Goal: Task Accomplishment & Management: Manage account settings

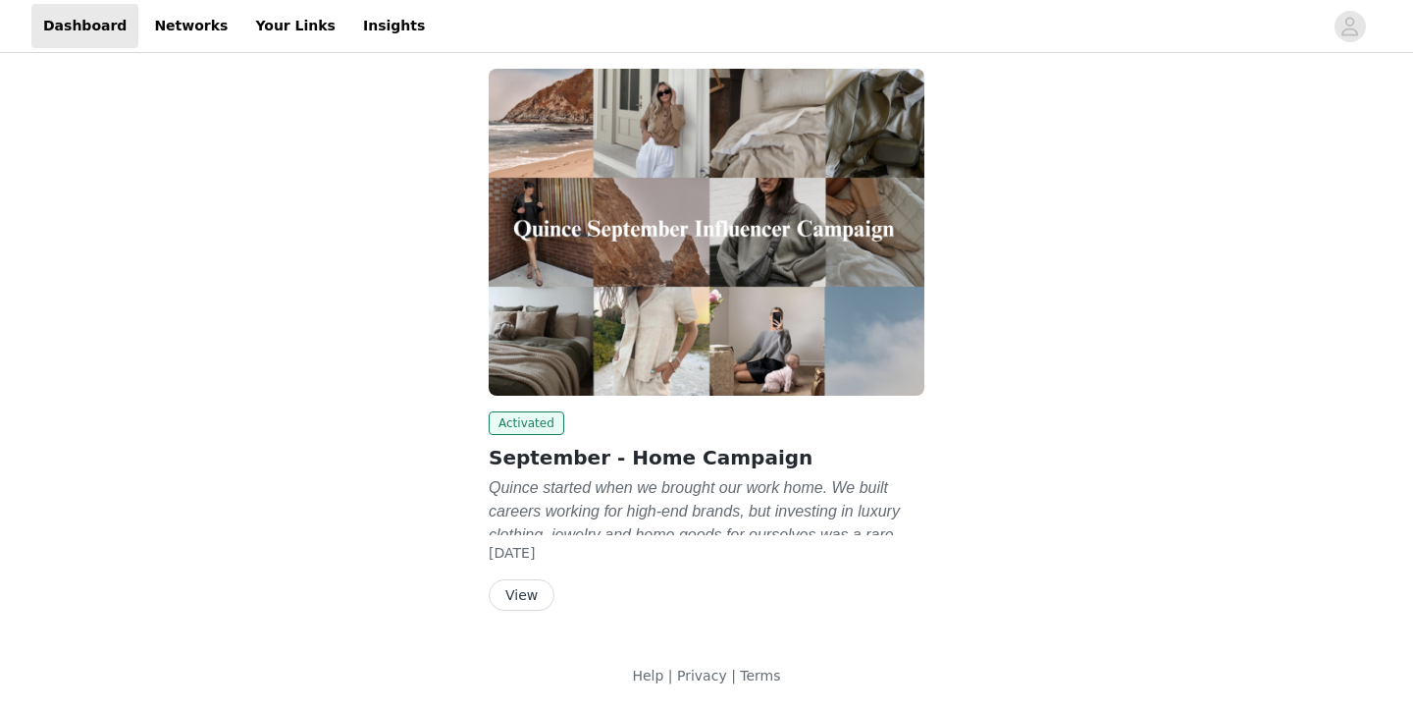
scroll to position [105, 0]
click at [519, 592] on button "View" at bounding box center [522, 594] width 66 height 31
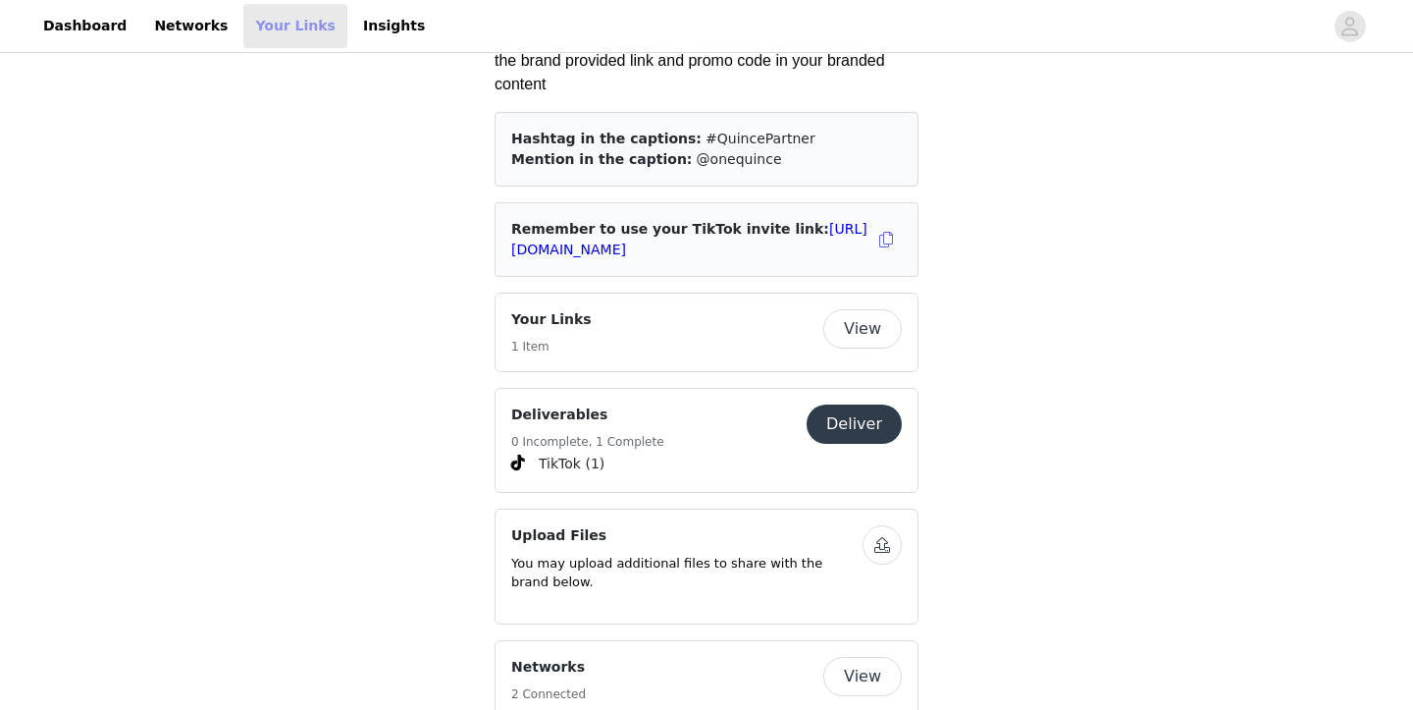
click at [252, 41] on link "Your Links" at bounding box center [295, 26] width 104 height 44
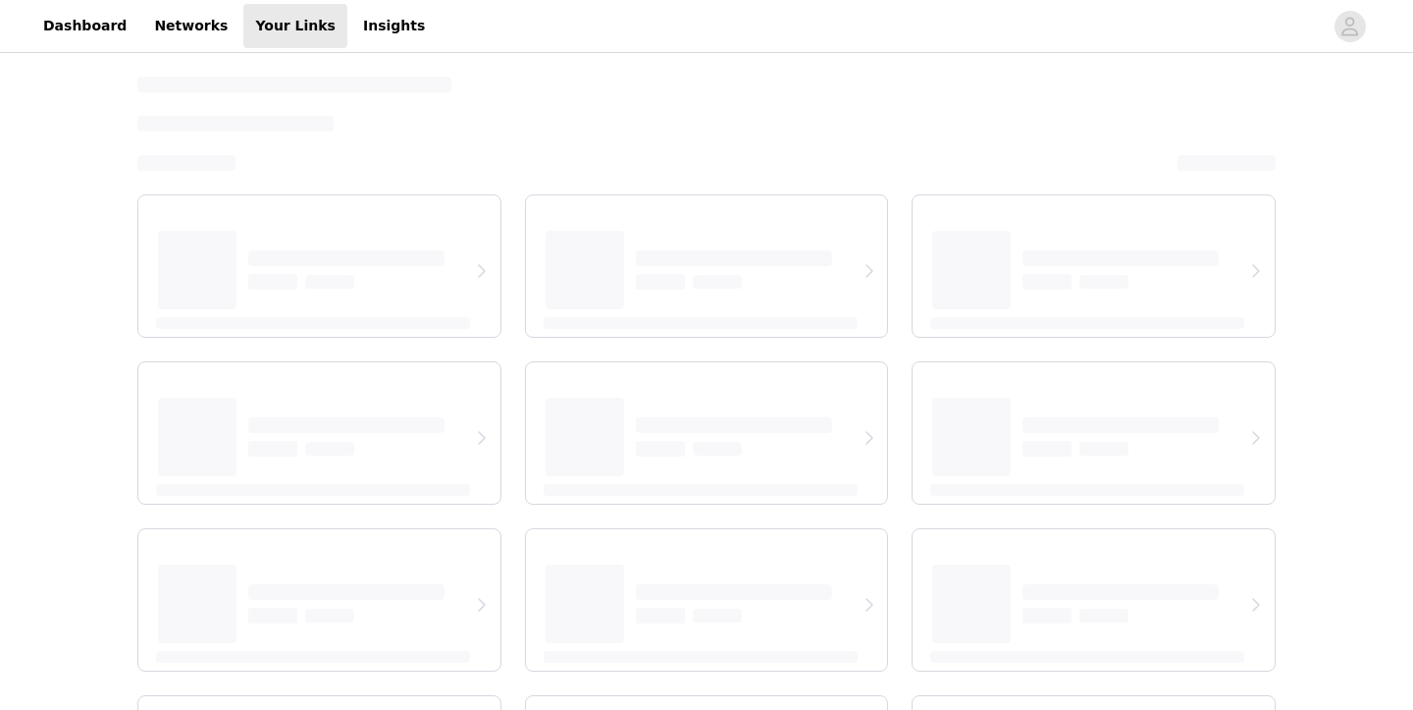
select select "12"
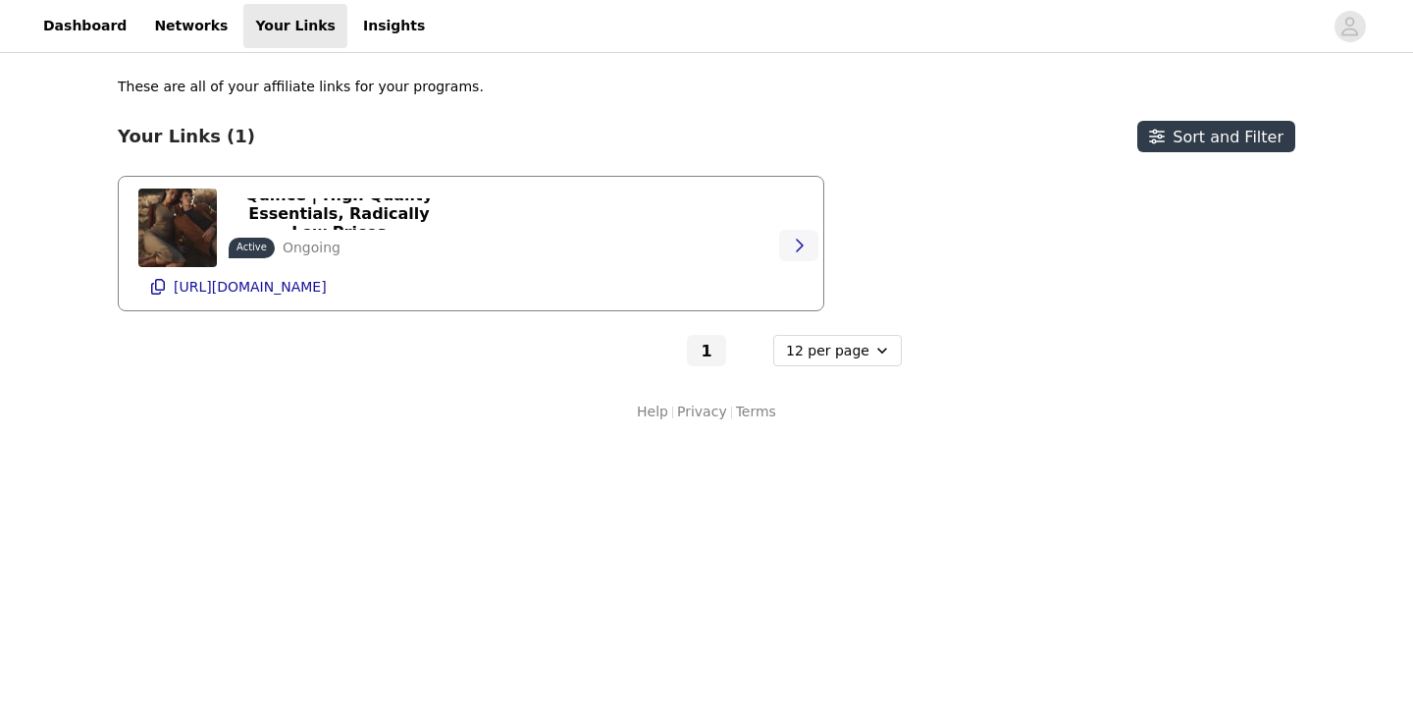
click at [804, 236] on button "button" at bounding box center [798, 245] width 39 height 31
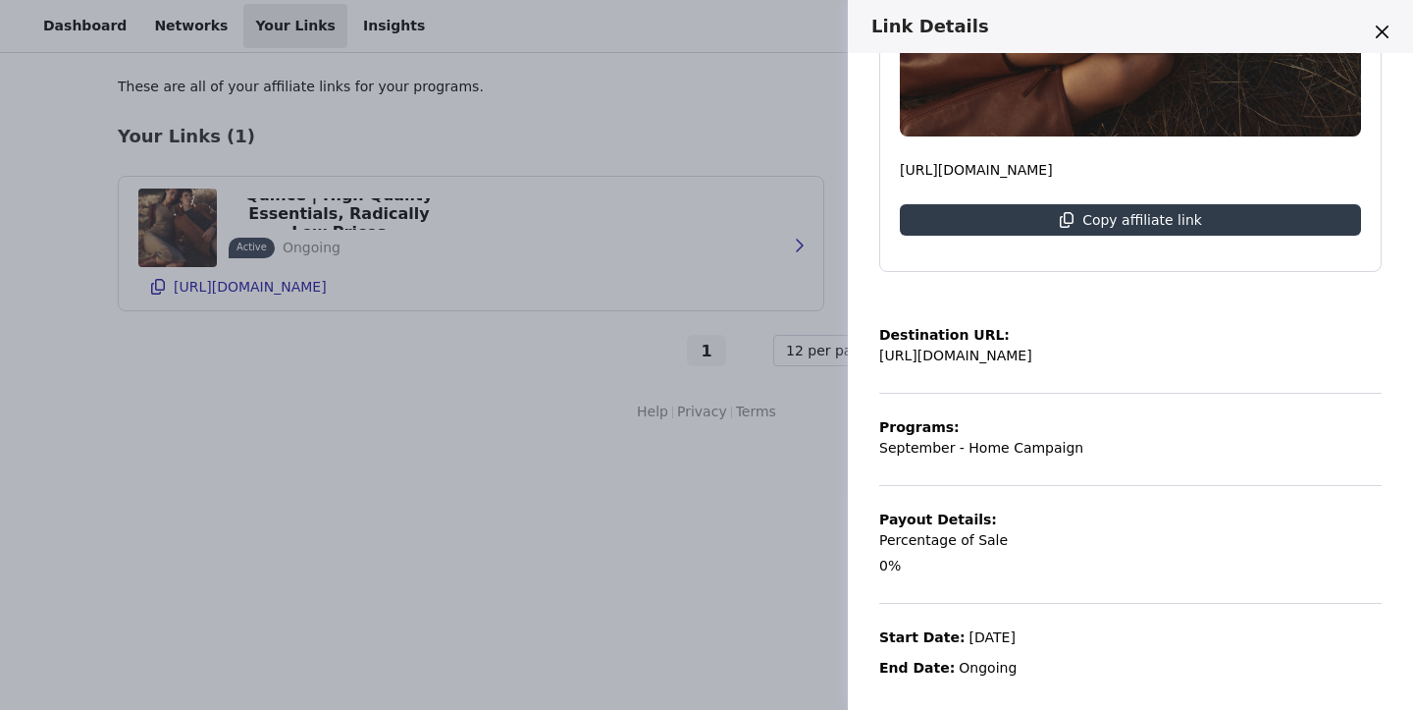
click at [726, 519] on div "Link Details Quince | High Quality Essentials, Radically Low Prices Active Ongo…" at bounding box center [706, 355] width 1413 height 710
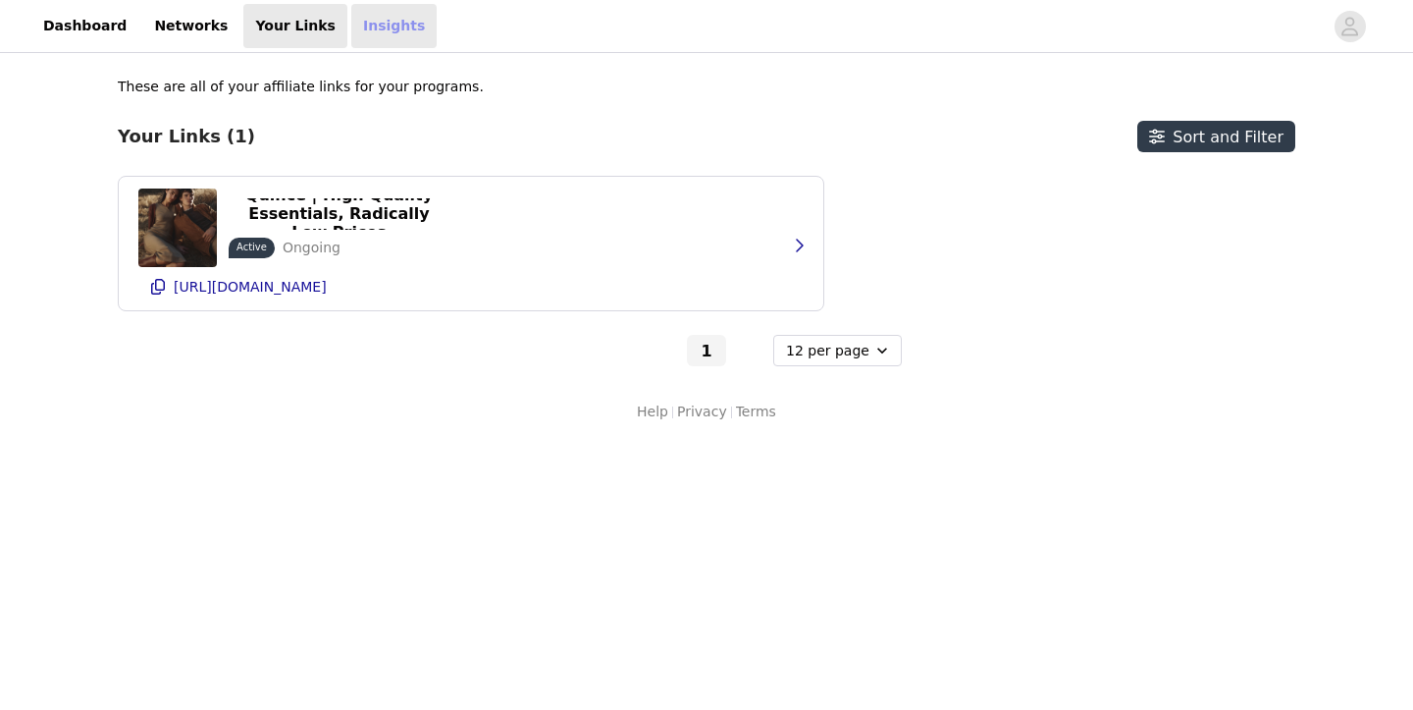
click at [362, 41] on link "Insights" at bounding box center [393, 26] width 85 height 44
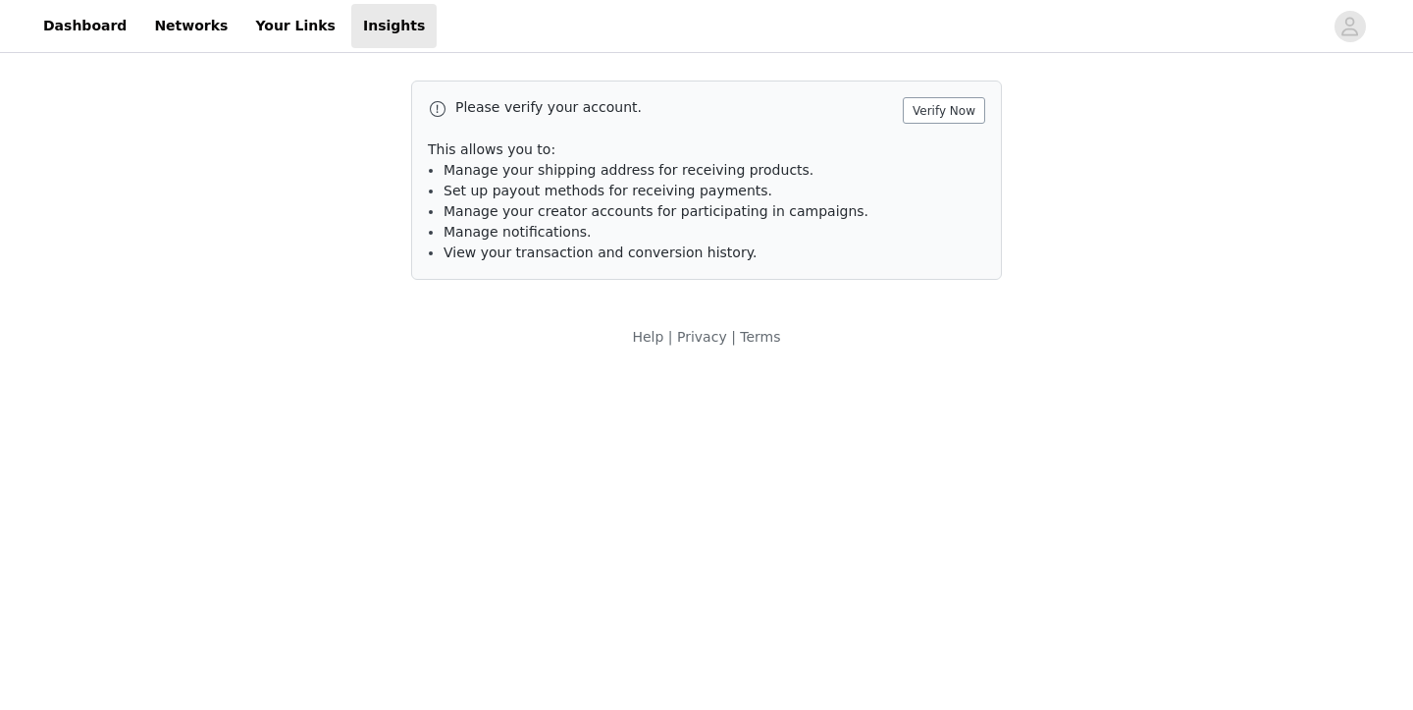
click at [953, 117] on button "Verify Now" at bounding box center [944, 110] width 82 height 26
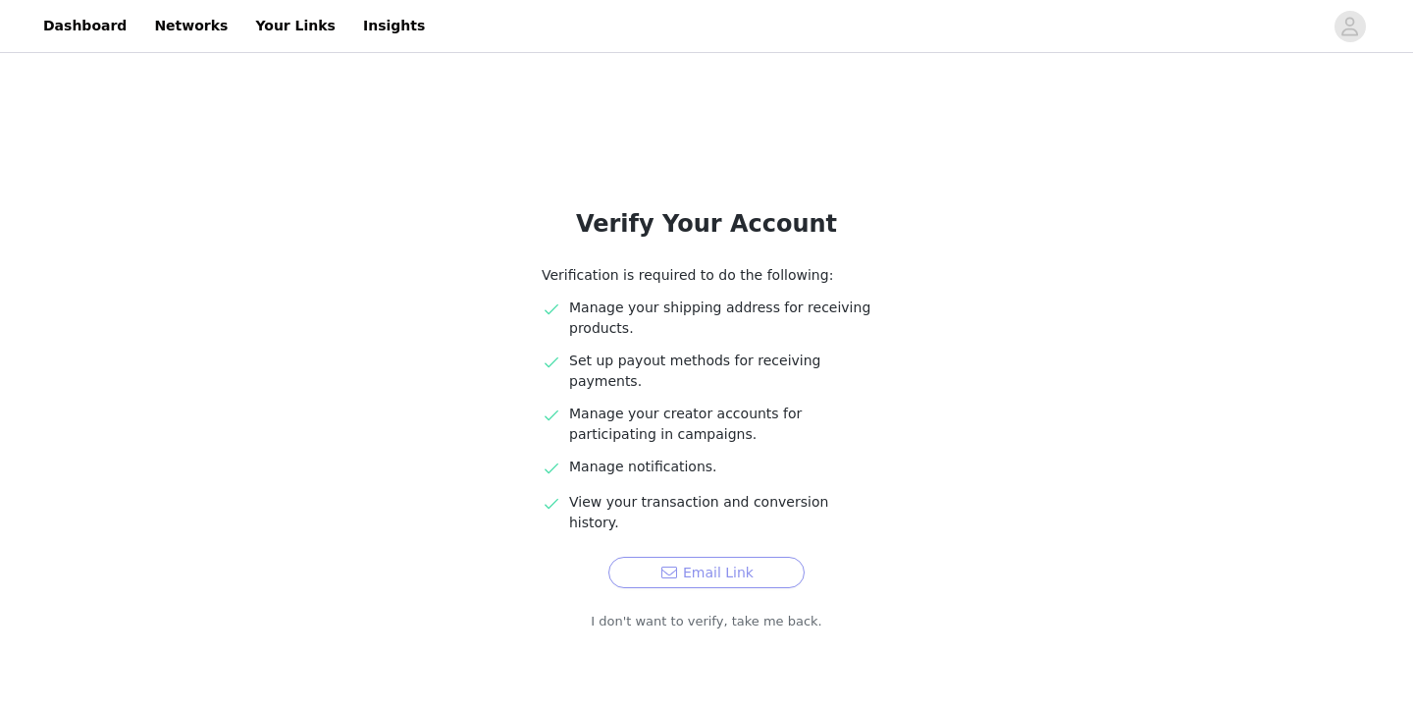
click at [678, 556] on button "Email Link" at bounding box center [706, 571] width 196 height 31
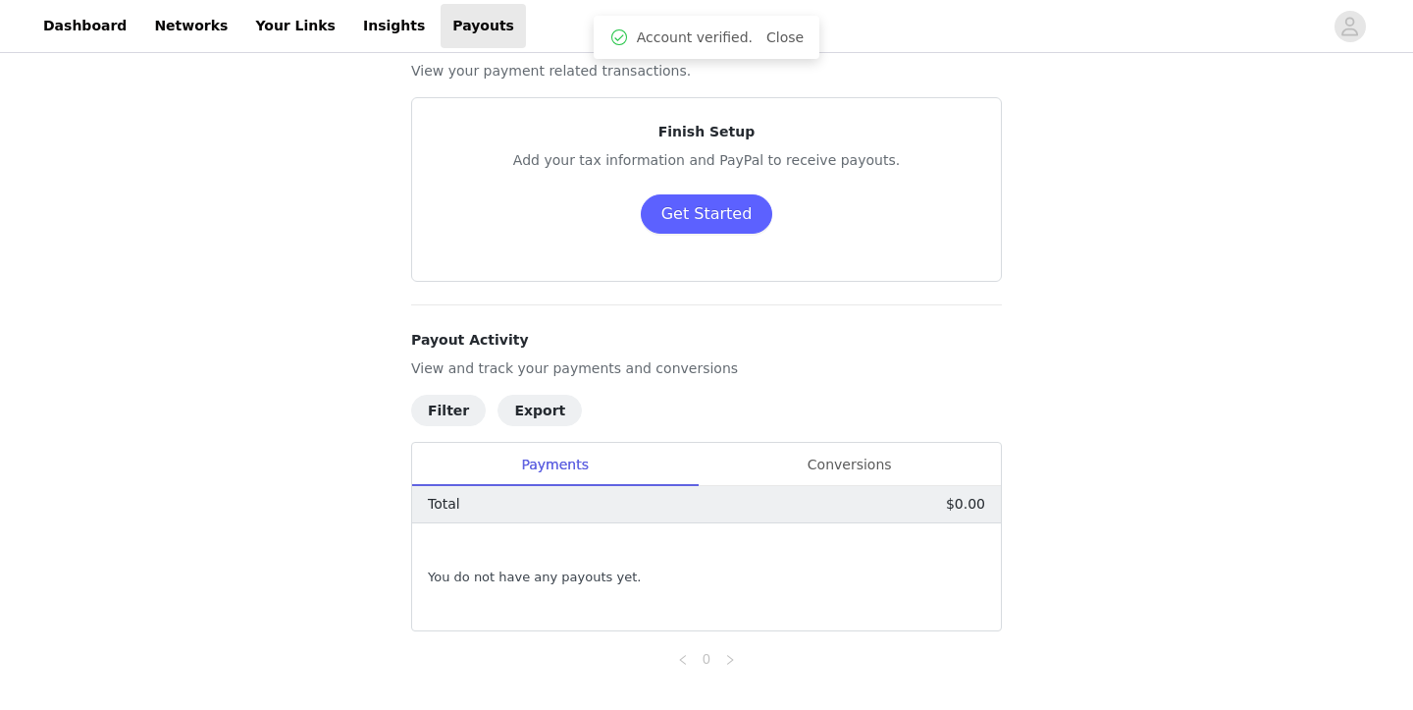
scroll to position [66, 0]
click at [831, 449] on div "Conversions" at bounding box center [849, 462] width 303 height 44
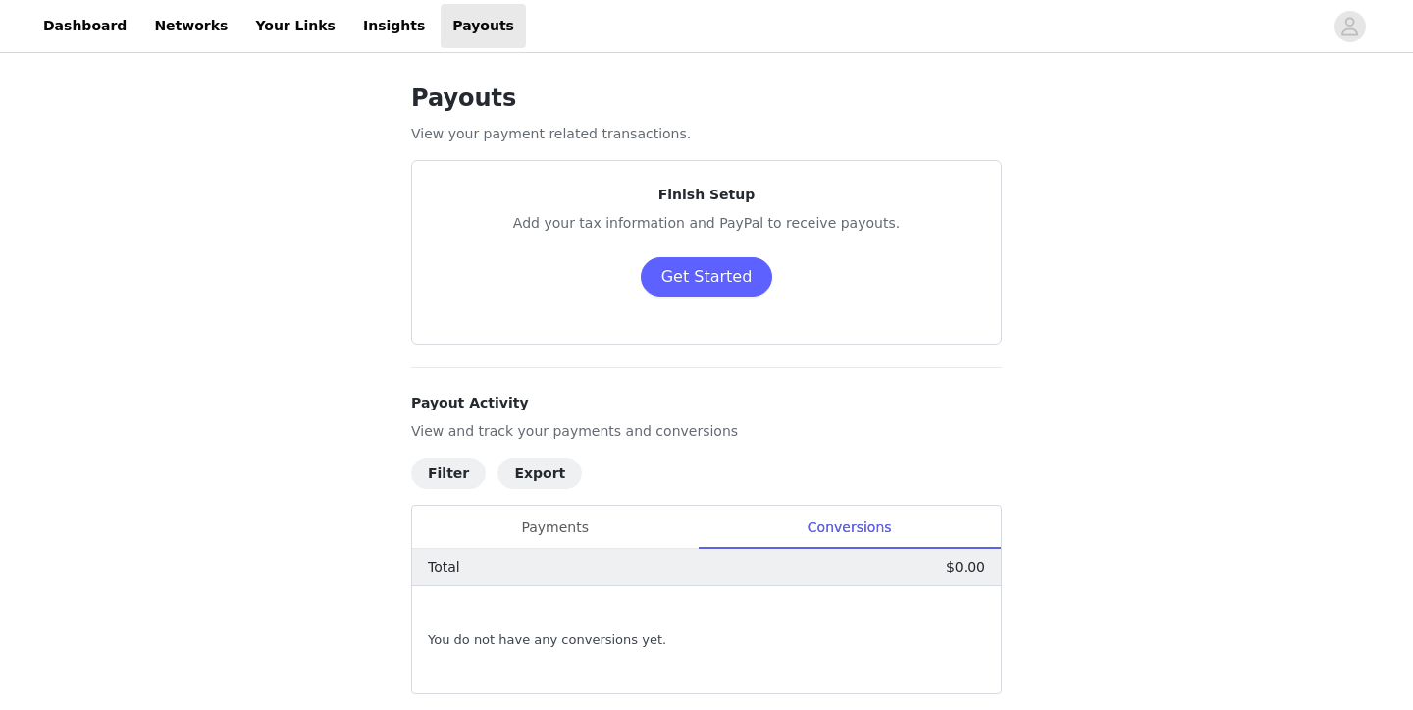
scroll to position [0, 0]
click at [361, 31] on link "Insights" at bounding box center [393, 26] width 85 height 44
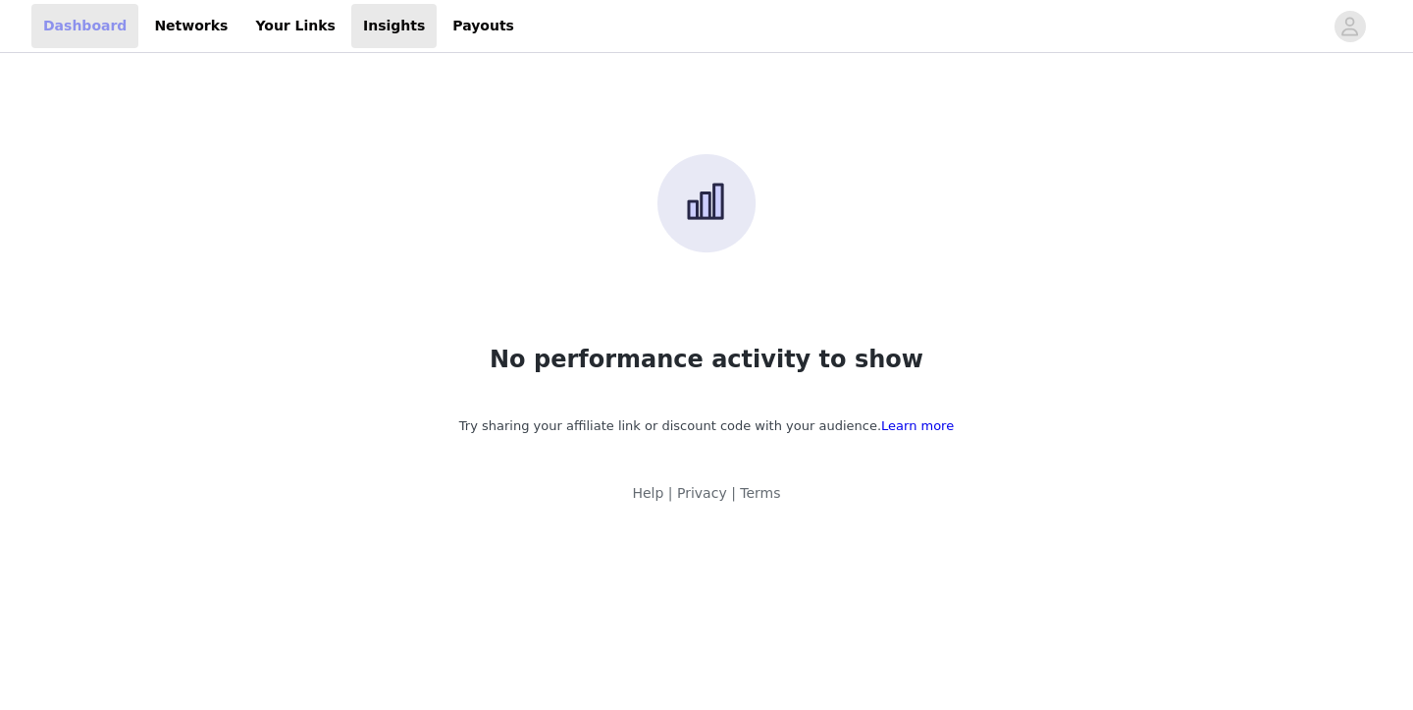
click at [76, 31] on link "Dashboard" at bounding box center [84, 26] width 107 height 44
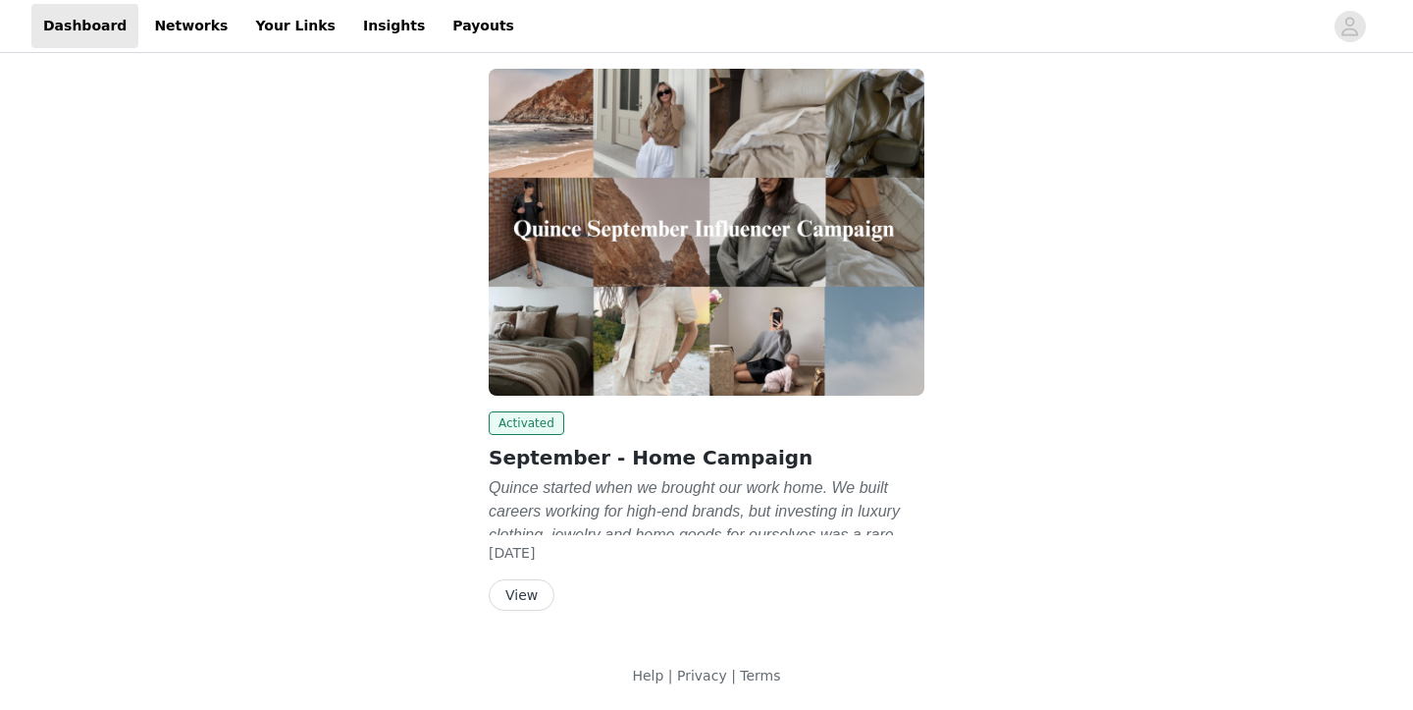
scroll to position [105, 0]
click at [192, 33] on link "Networks" at bounding box center [190, 26] width 97 height 44
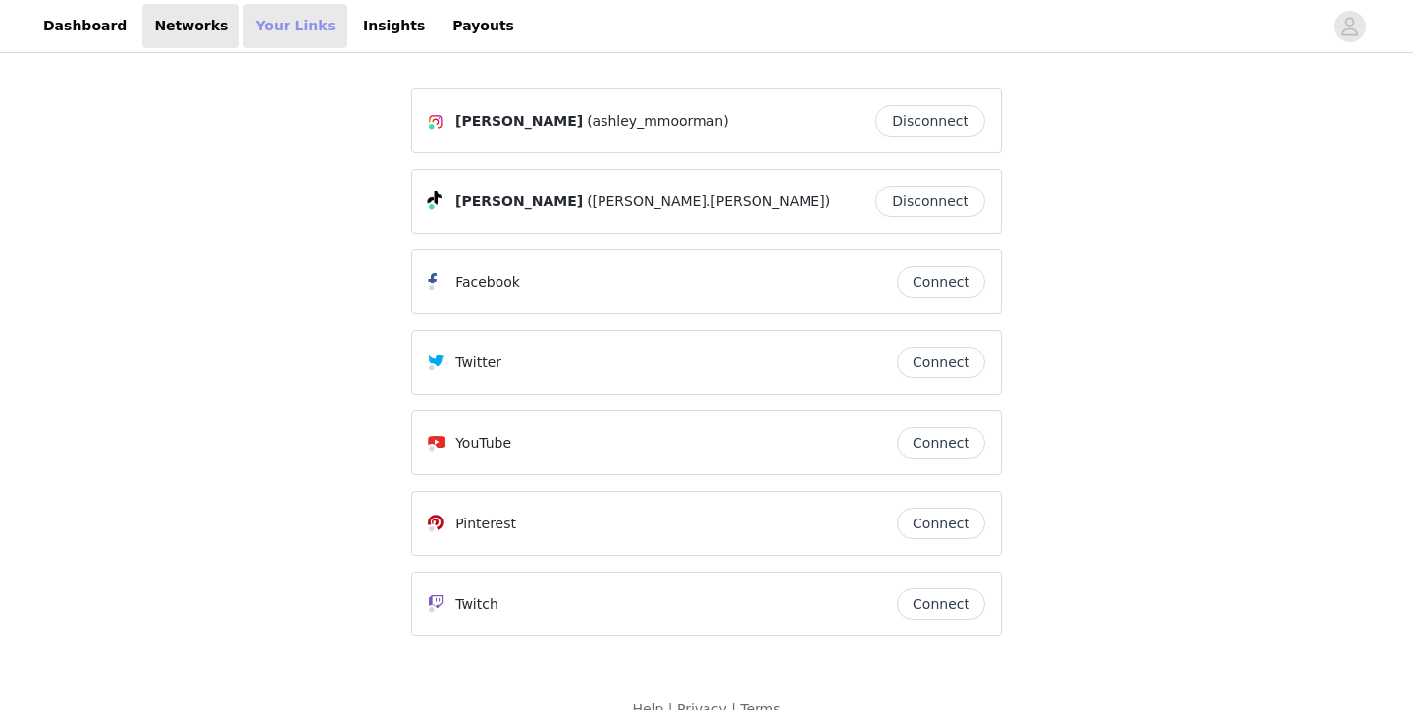
click at [279, 26] on link "Your Links" at bounding box center [295, 26] width 104 height 44
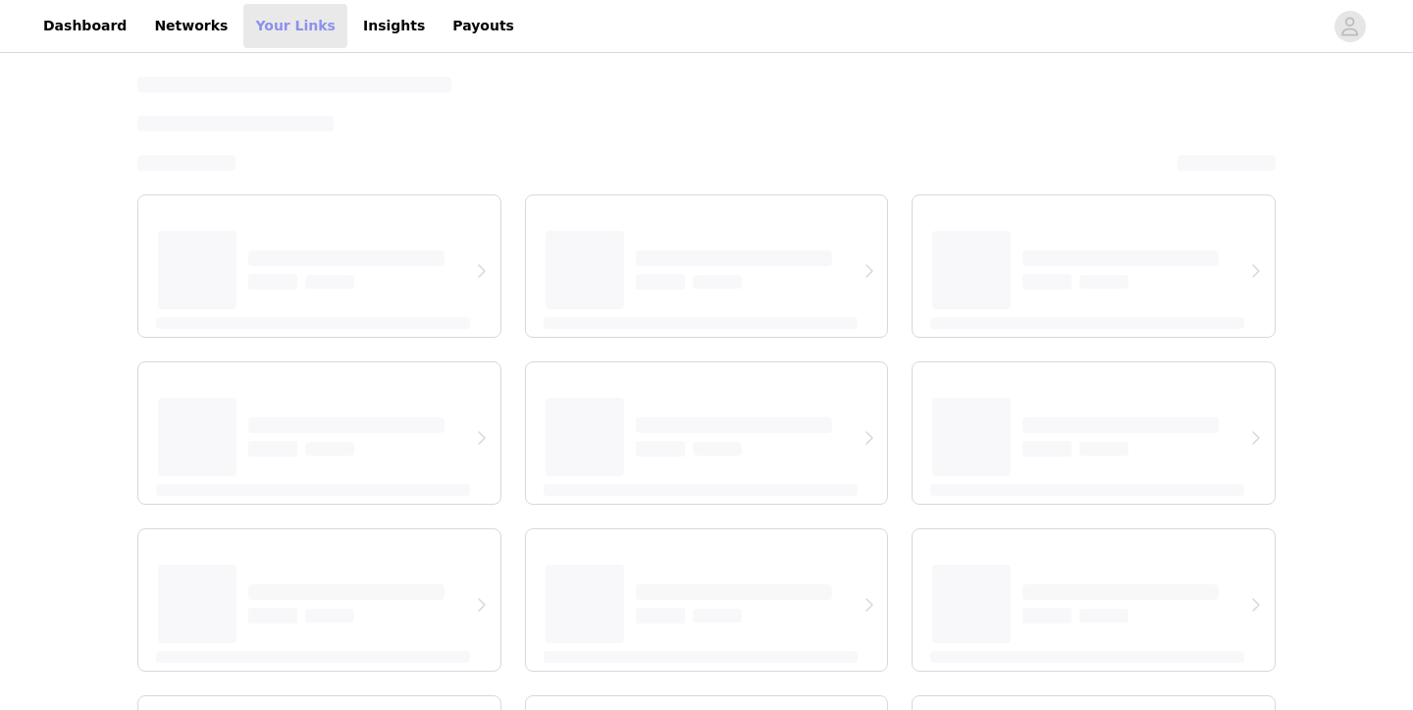
select select "12"
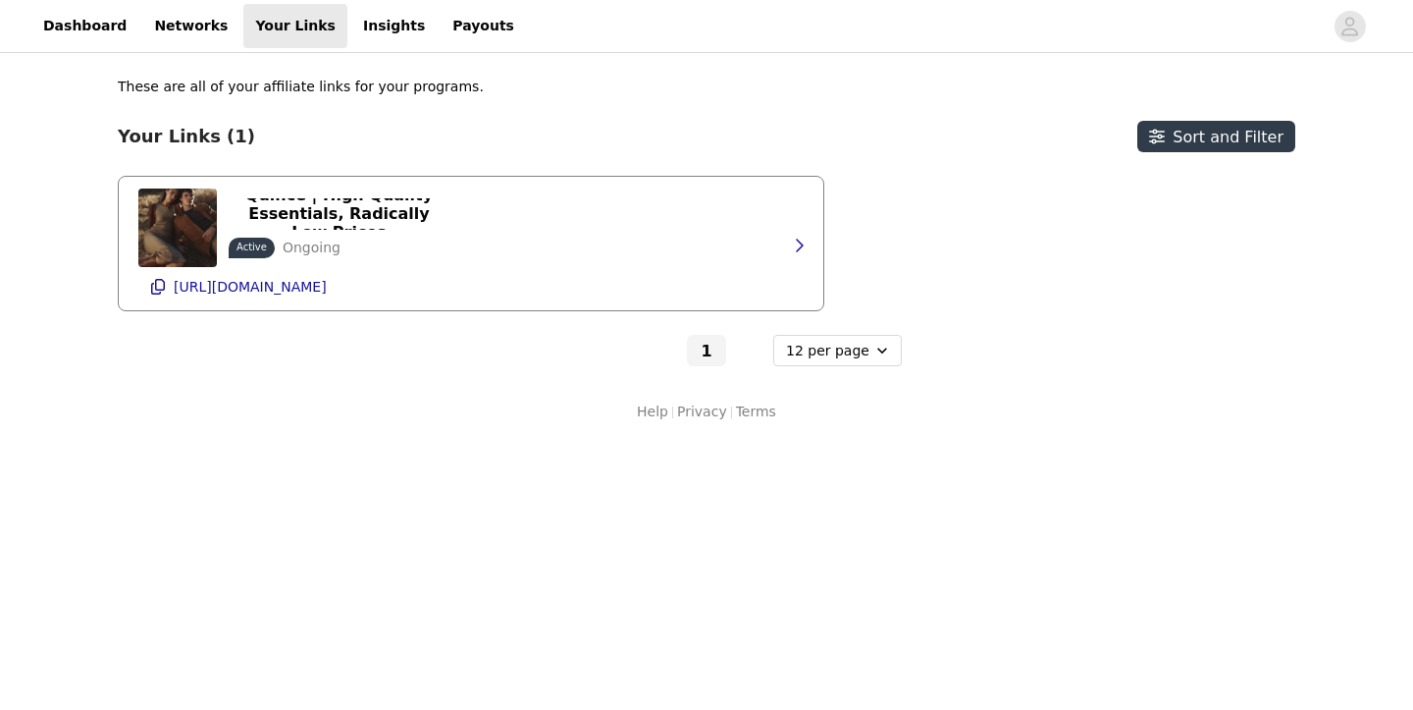
click at [807, 223] on div "Quince | High Quality Essentials, Radically Low Prices Active Ongoing https://s…" at bounding box center [471, 243] width 705 height 133
click at [795, 245] on icon "button" at bounding box center [799, 246] width 16 height 16
